Goal: Browse casually

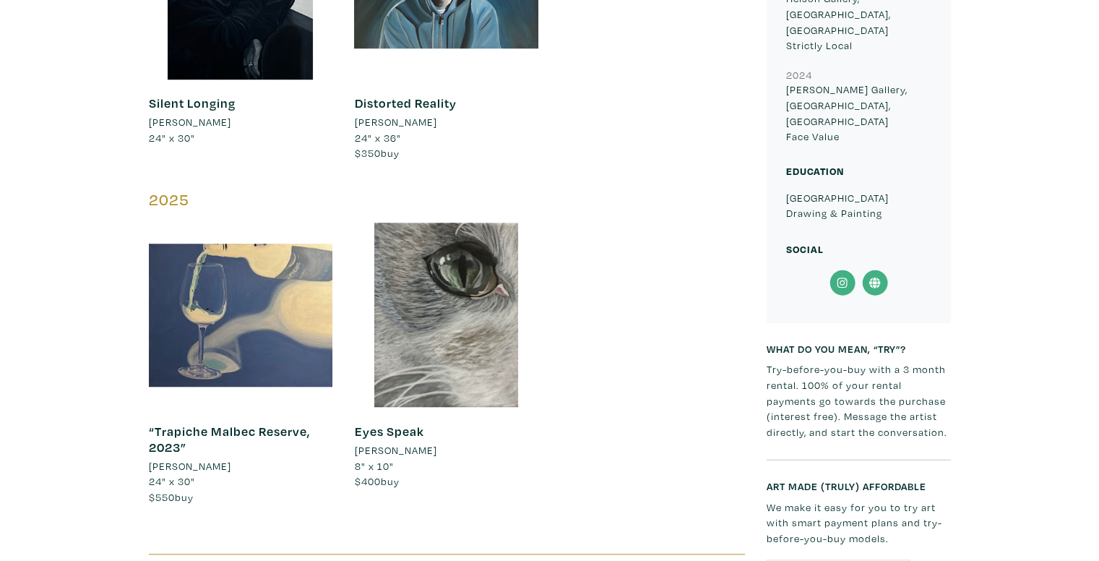
scroll to position [1193, 0]
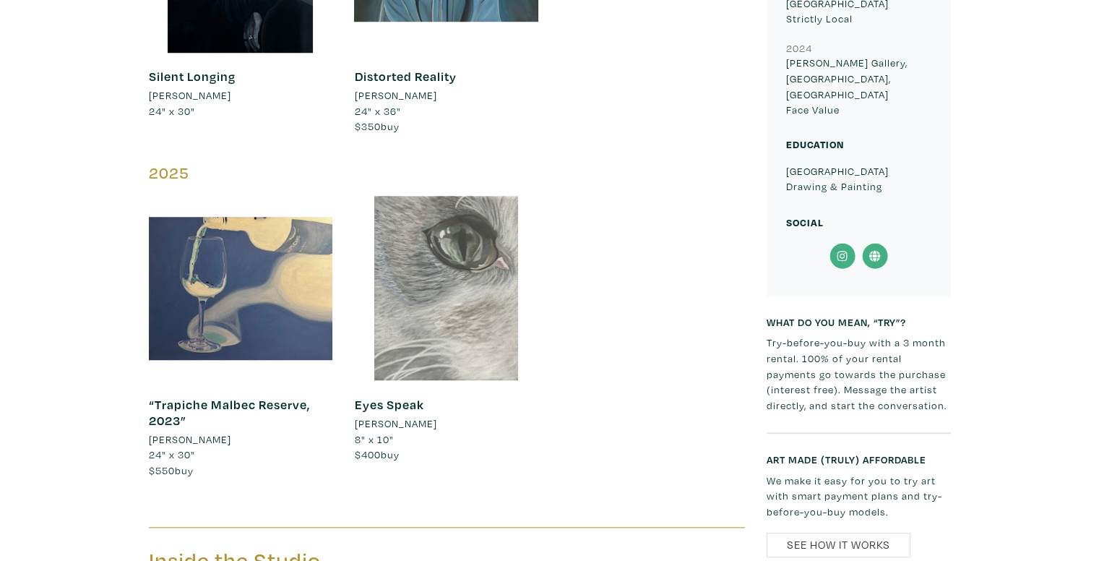
click at [484, 235] on div at bounding box center [446, 288] width 184 height 184
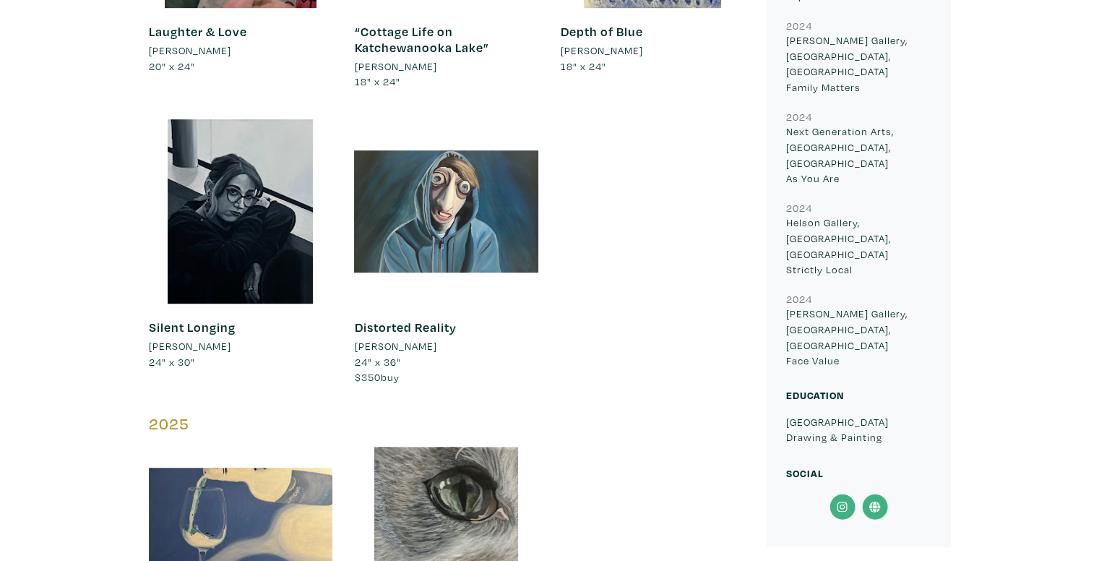
scroll to position [910, 0]
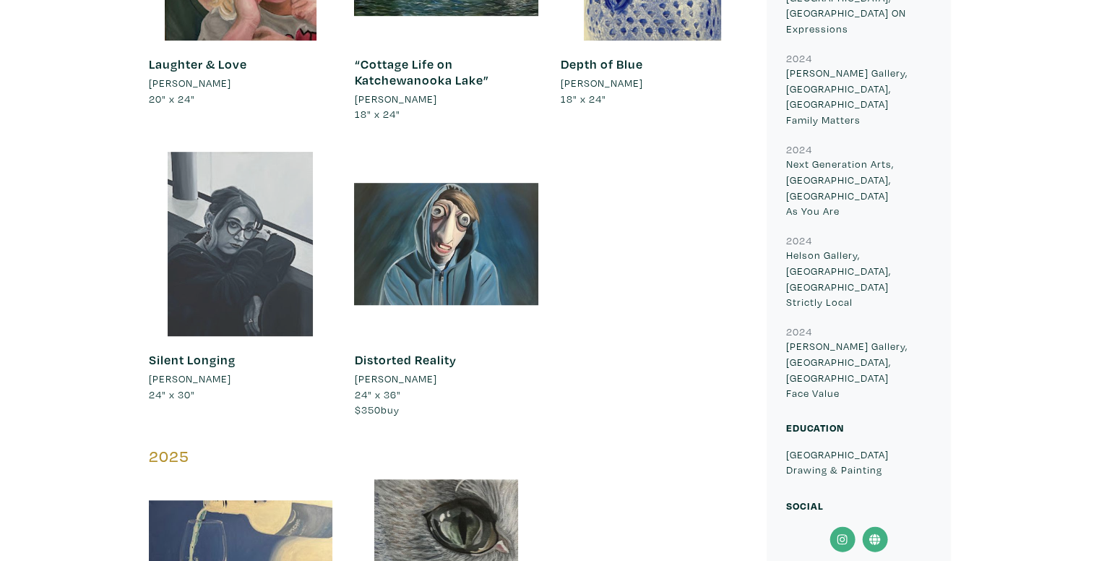
click at [204, 217] on div at bounding box center [241, 244] width 184 height 184
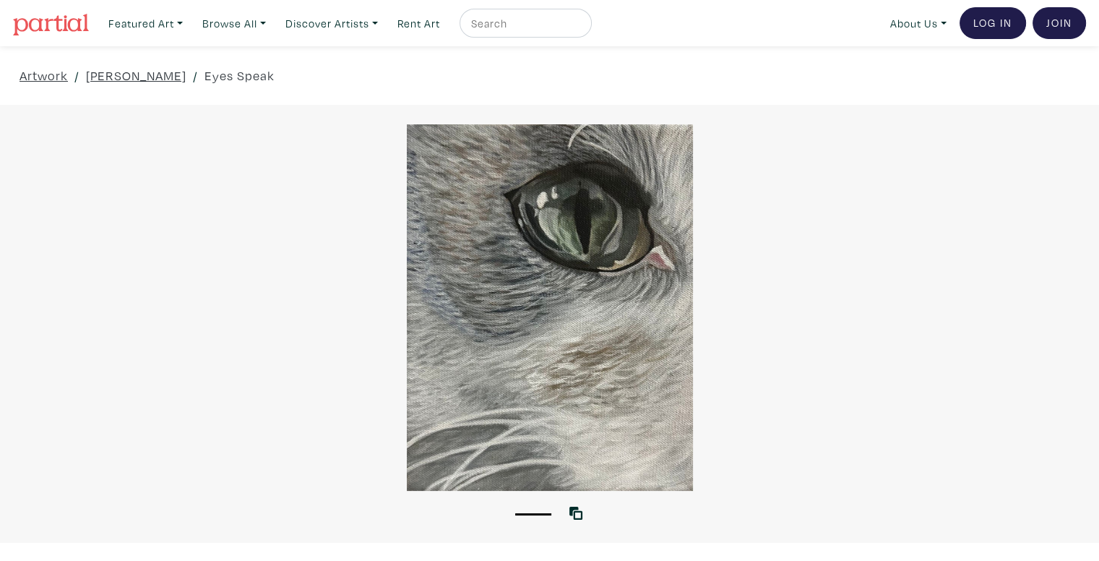
drag, startPoint x: 1109, startPoint y: 57, endPoint x: 1081, endPoint y: -7, distance: 70.2
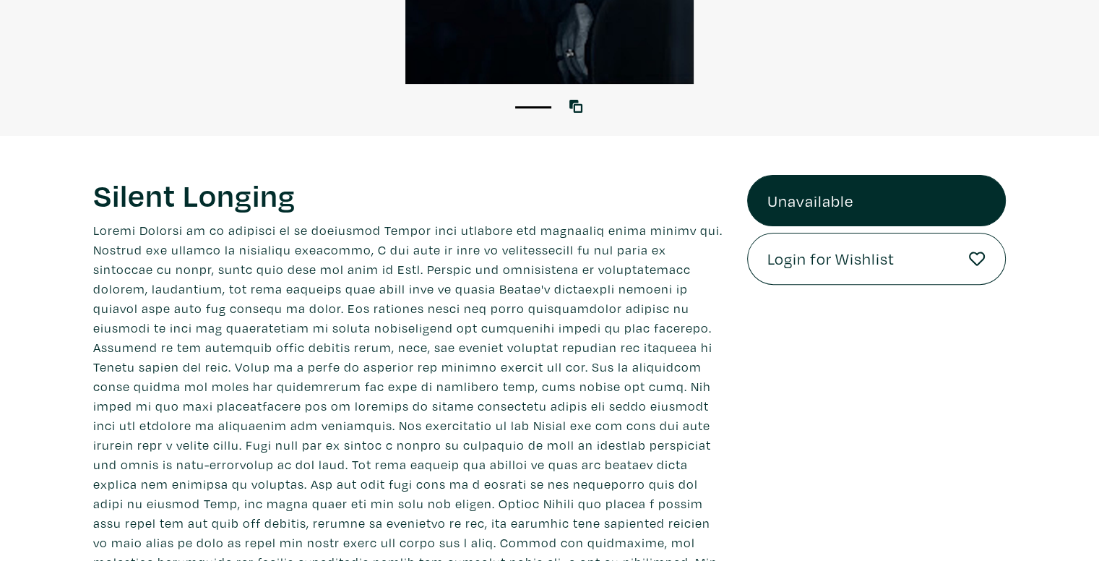
scroll to position [411, 0]
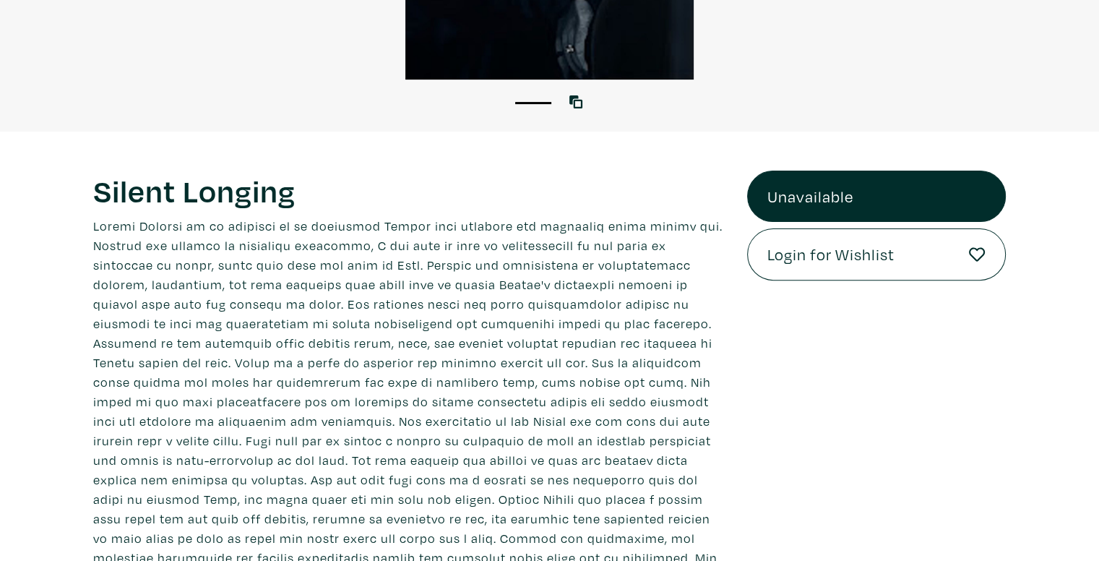
click at [870, 212] on link "Unavailable" at bounding box center [876, 197] width 259 height 52
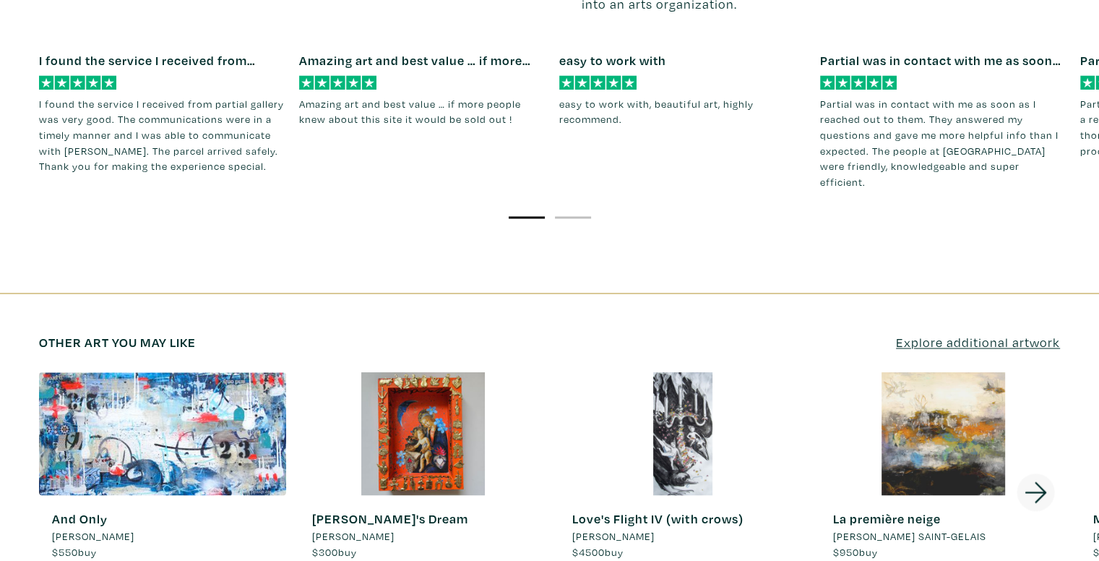
scroll to position [0, 0]
